Goal: Find specific page/section: Locate a particular part of the current website

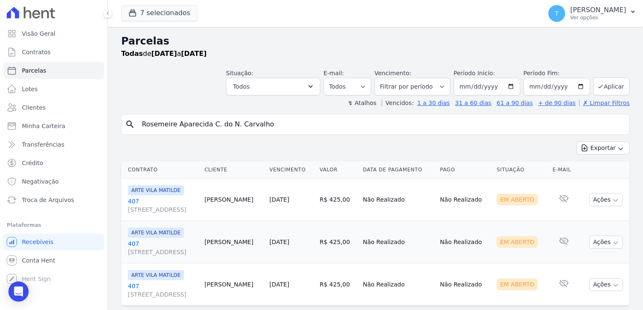
select select
click at [439, 51] on div "Todas de [DATE] a [DATE]" at bounding box center [375, 54] width 508 height 10
drag, startPoint x: 269, startPoint y: 125, endPoint x: 140, endPoint y: 127, distance: 129.6
click at [140, 127] on input "Rosemeire Aparecida C. do N. Carvalho" at bounding box center [381, 124] width 489 height 17
paste input "[PERSON_NAME]"
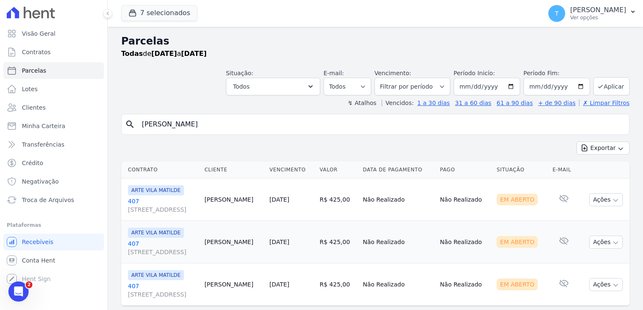
type input "[PERSON_NAME]"
click at [320, 127] on input "[PERSON_NAME]" at bounding box center [381, 124] width 489 height 17
select select
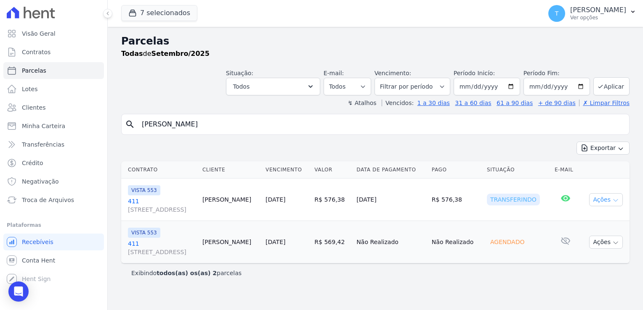
click at [618, 200] on icon "button" at bounding box center [615, 200] width 7 height 7
click at [592, 218] on link "Ver boleto" at bounding box center [602, 220] width 81 height 16
click at [629, 16] on button "T [PERSON_NAME] Ver opções" at bounding box center [591, 14] width 101 height 24
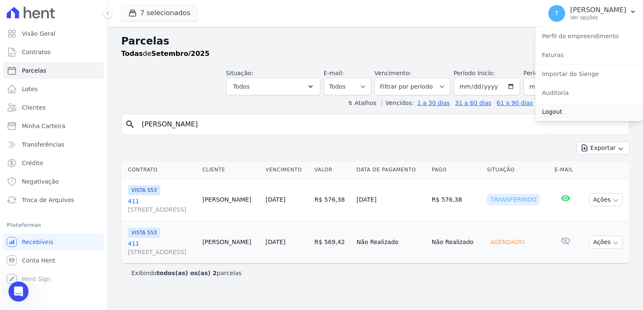
click at [547, 114] on link "Logout" at bounding box center [589, 111] width 108 height 15
